Goal: Register for event/course

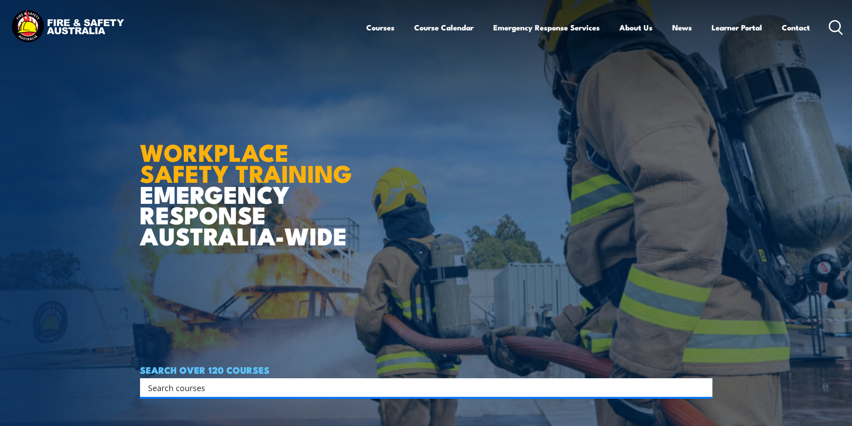
click at [207, 389] on input "Search input" at bounding box center [420, 387] width 545 height 13
type input "I"
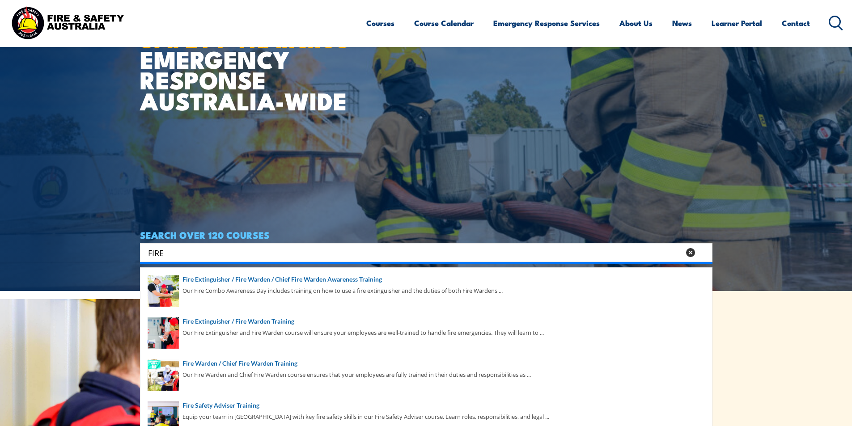
scroll to position [224, 0]
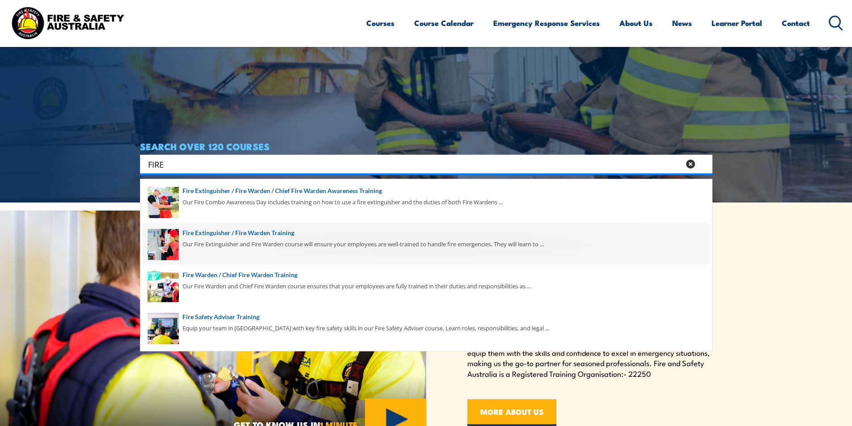
type input "FIRE"
click at [276, 233] on span at bounding box center [426, 244] width 567 height 42
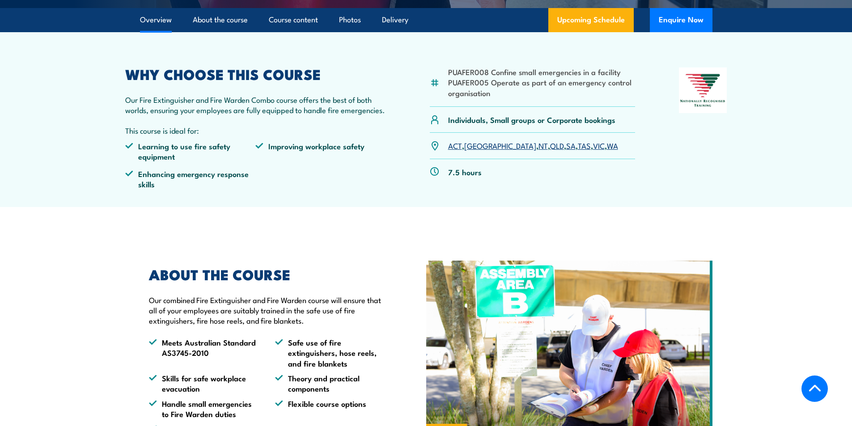
click at [550, 147] on link "QLD" at bounding box center [557, 145] width 14 height 11
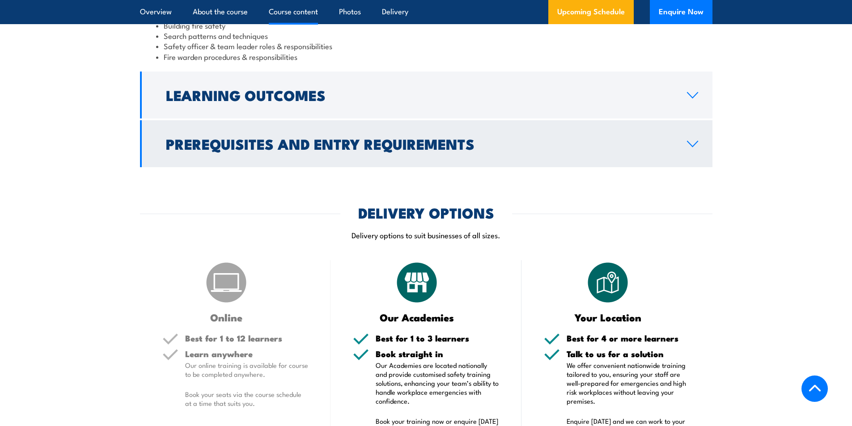
scroll to position [798, 0]
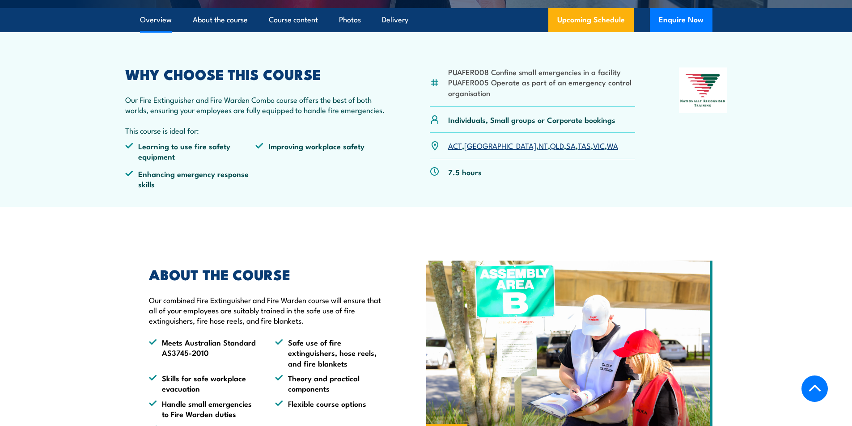
click at [550, 144] on link "QLD" at bounding box center [557, 145] width 14 height 11
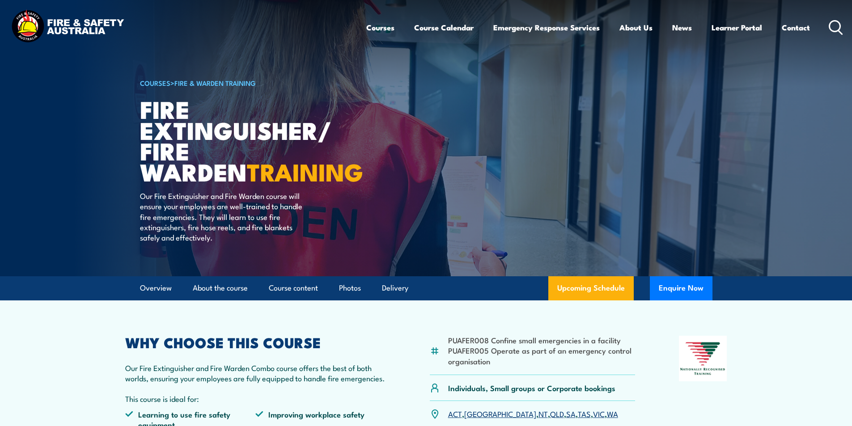
click at [838, 26] on icon at bounding box center [836, 27] width 14 height 15
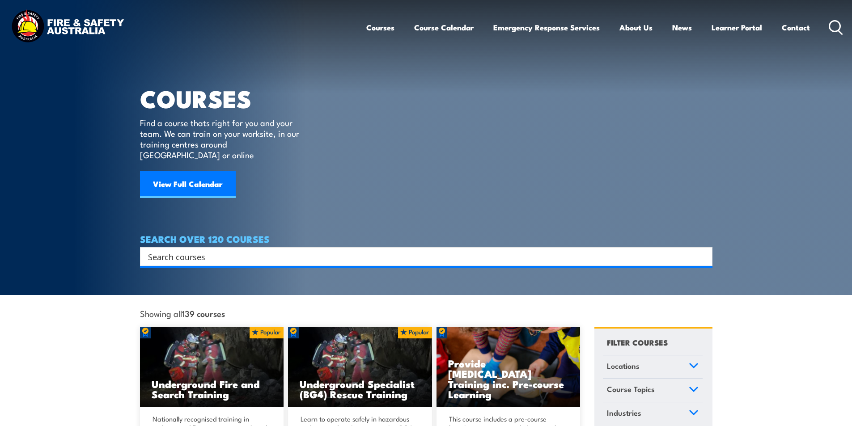
click at [181, 250] on input "Search input" at bounding box center [420, 256] width 545 height 13
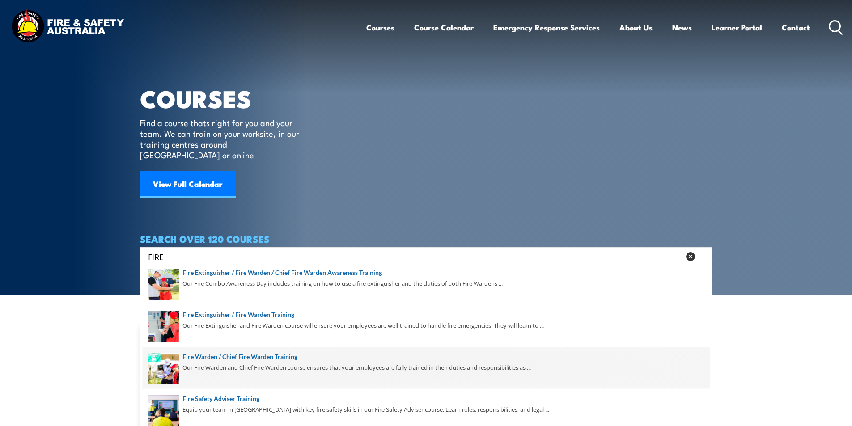
type input "FIRE"
click at [283, 357] on span at bounding box center [426, 368] width 567 height 42
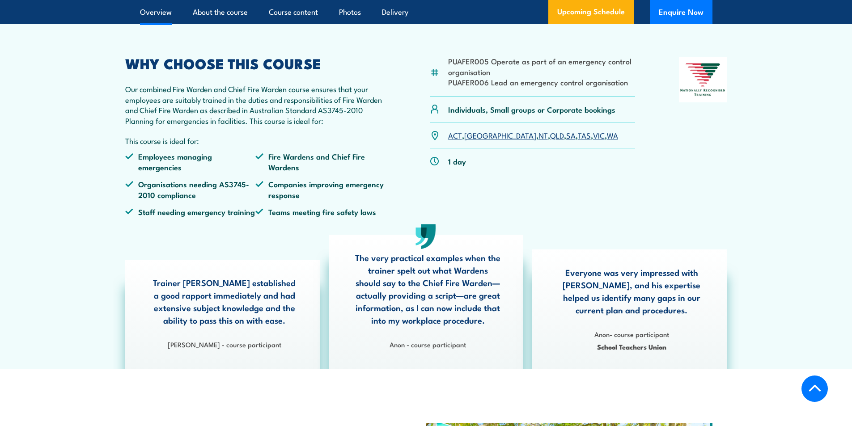
click at [550, 140] on link "QLD" at bounding box center [557, 135] width 14 height 11
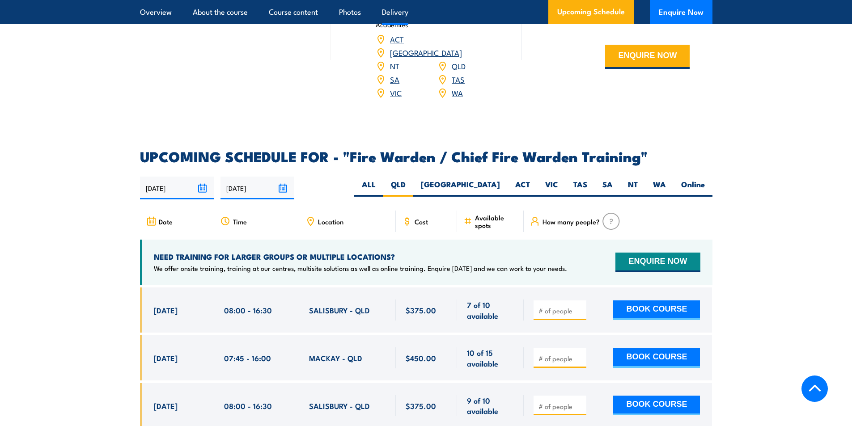
scroll to position [1584, 0]
